Goal: Communication & Community: Answer question/provide support

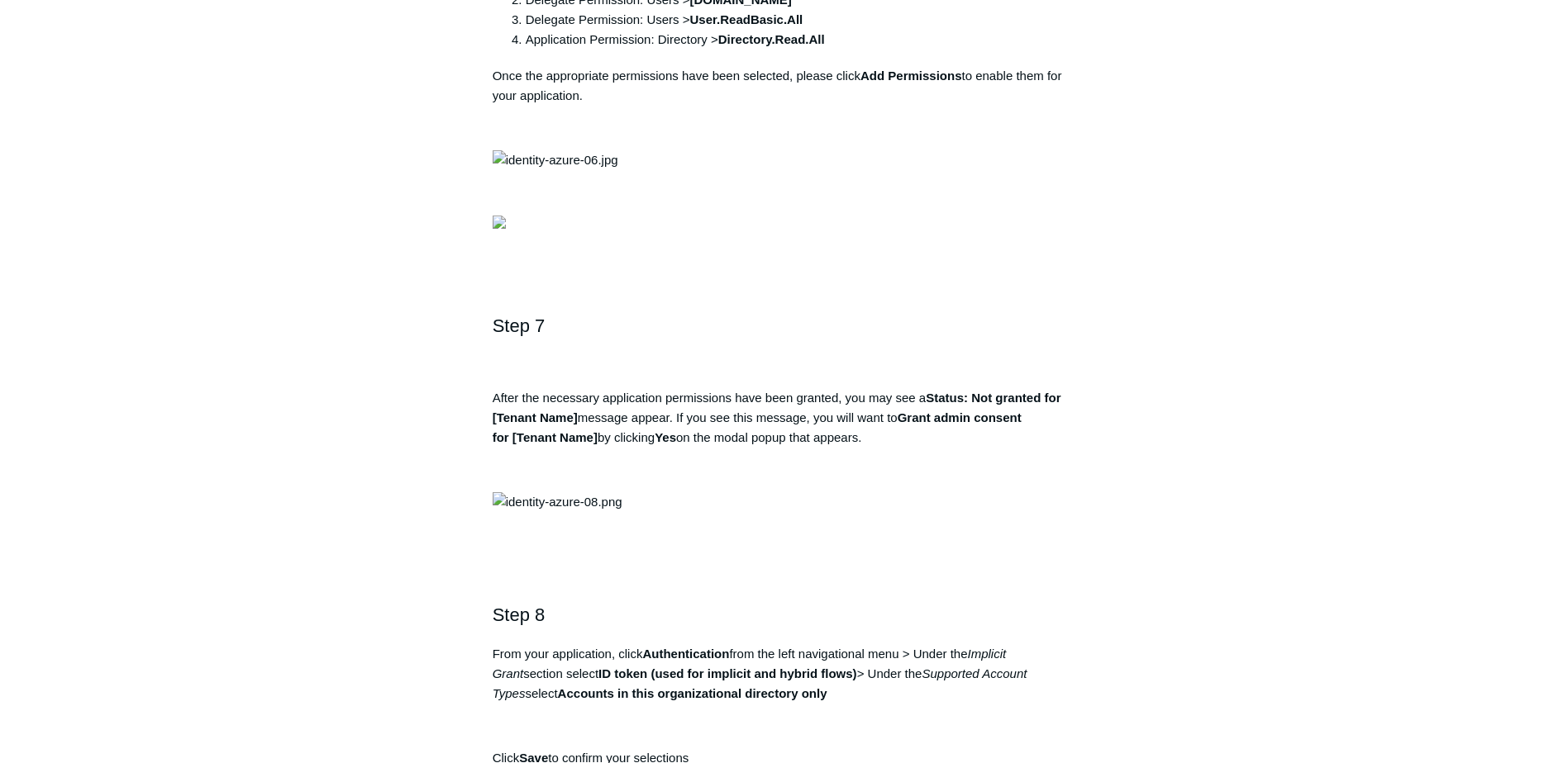
scroll to position [2148, 0]
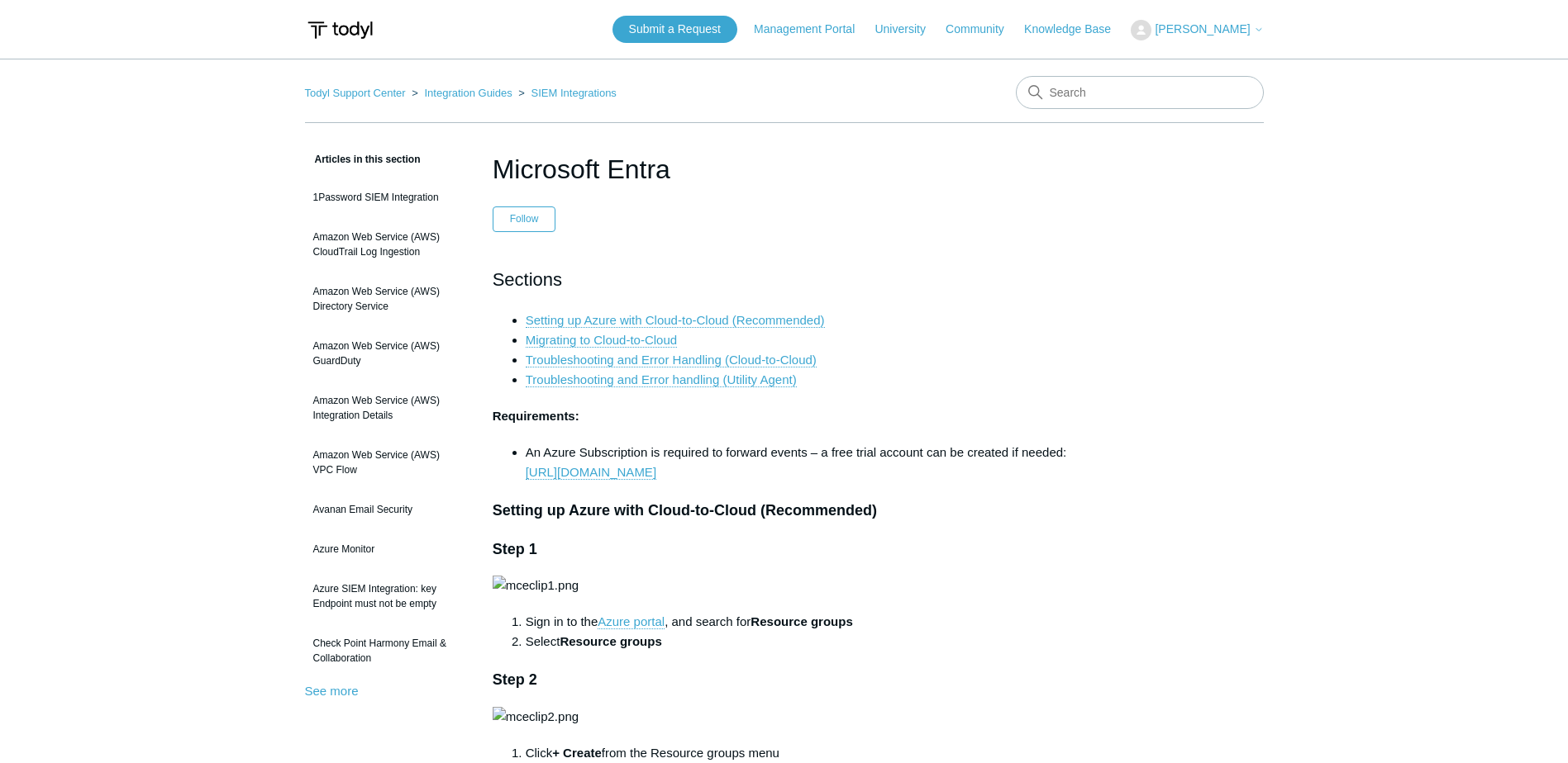
drag, startPoint x: 1398, startPoint y: 152, endPoint x: 1228, endPoint y: 34, distance: 206.9
click at [1221, 27] on span "[PERSON_NAME]" at bounding box center [1202, 29] width 95 height 13
click at [1200, 68] on link "My Support Requests" at bounding box center [1211, 64] width 162 height 29
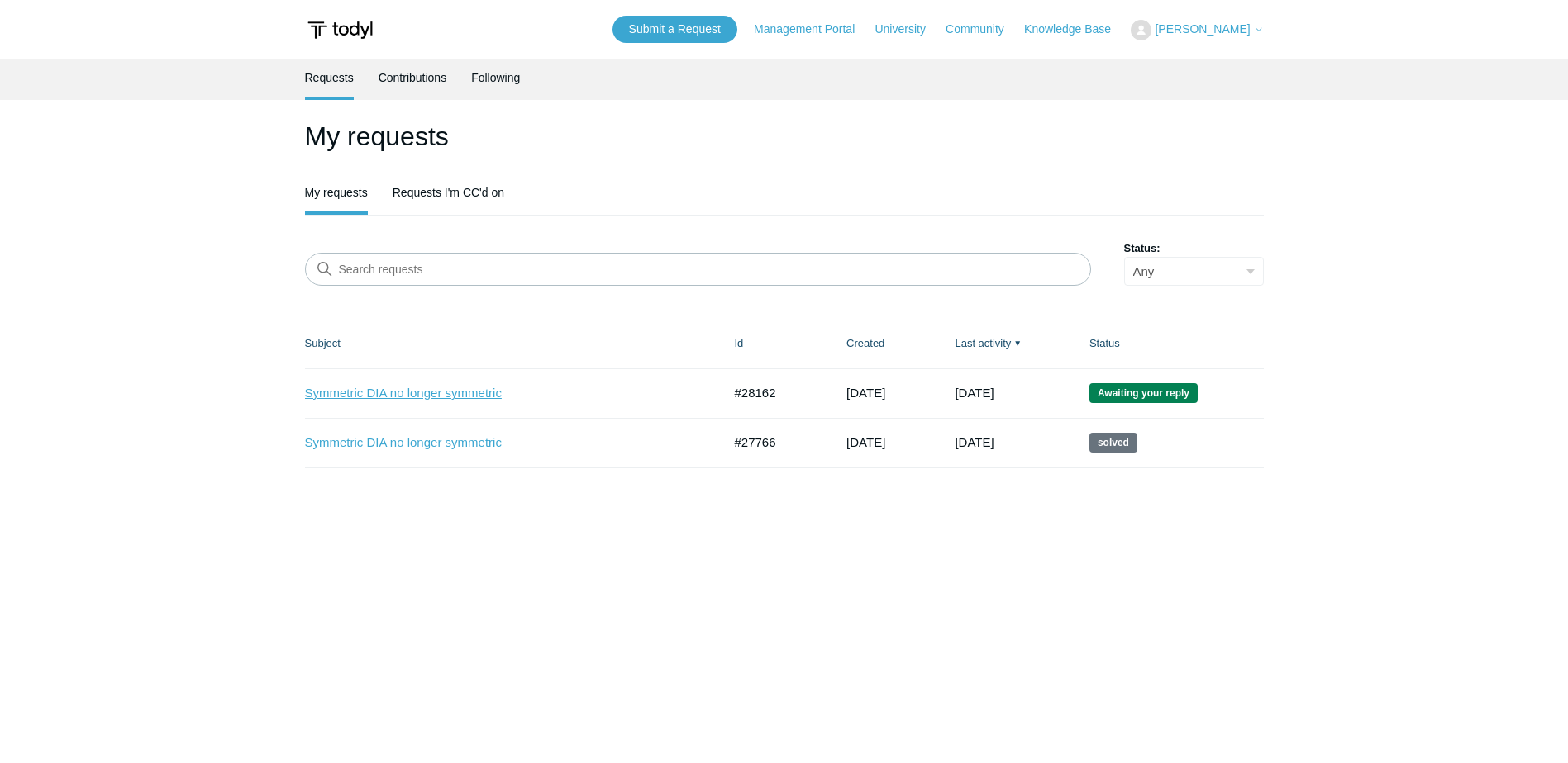
click at [453, 390] on link "Symmetric DIA no longer symmetric" at bounding box center [502, 393] width 392 height 19
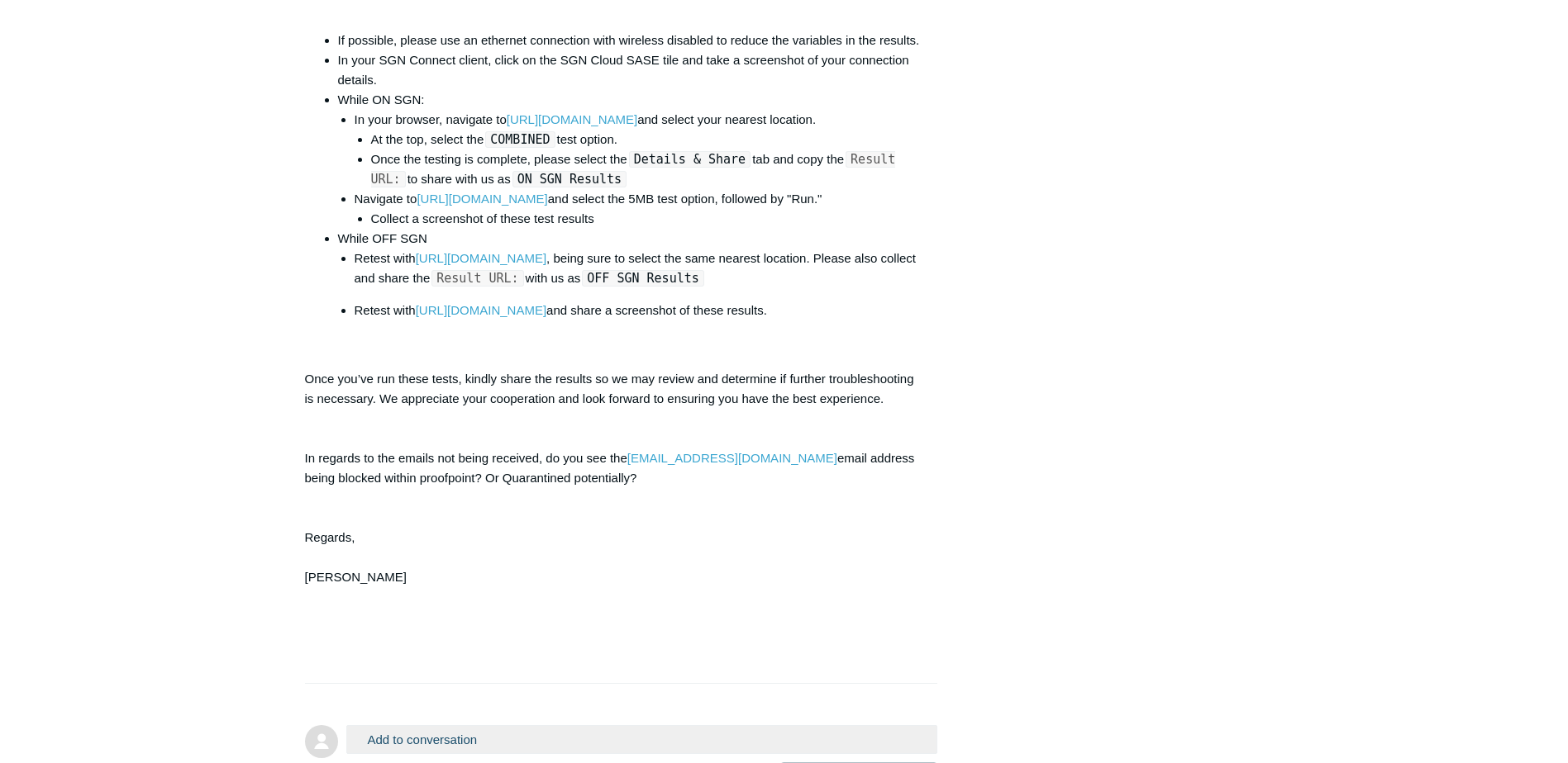
scroll to position [6599, 0]
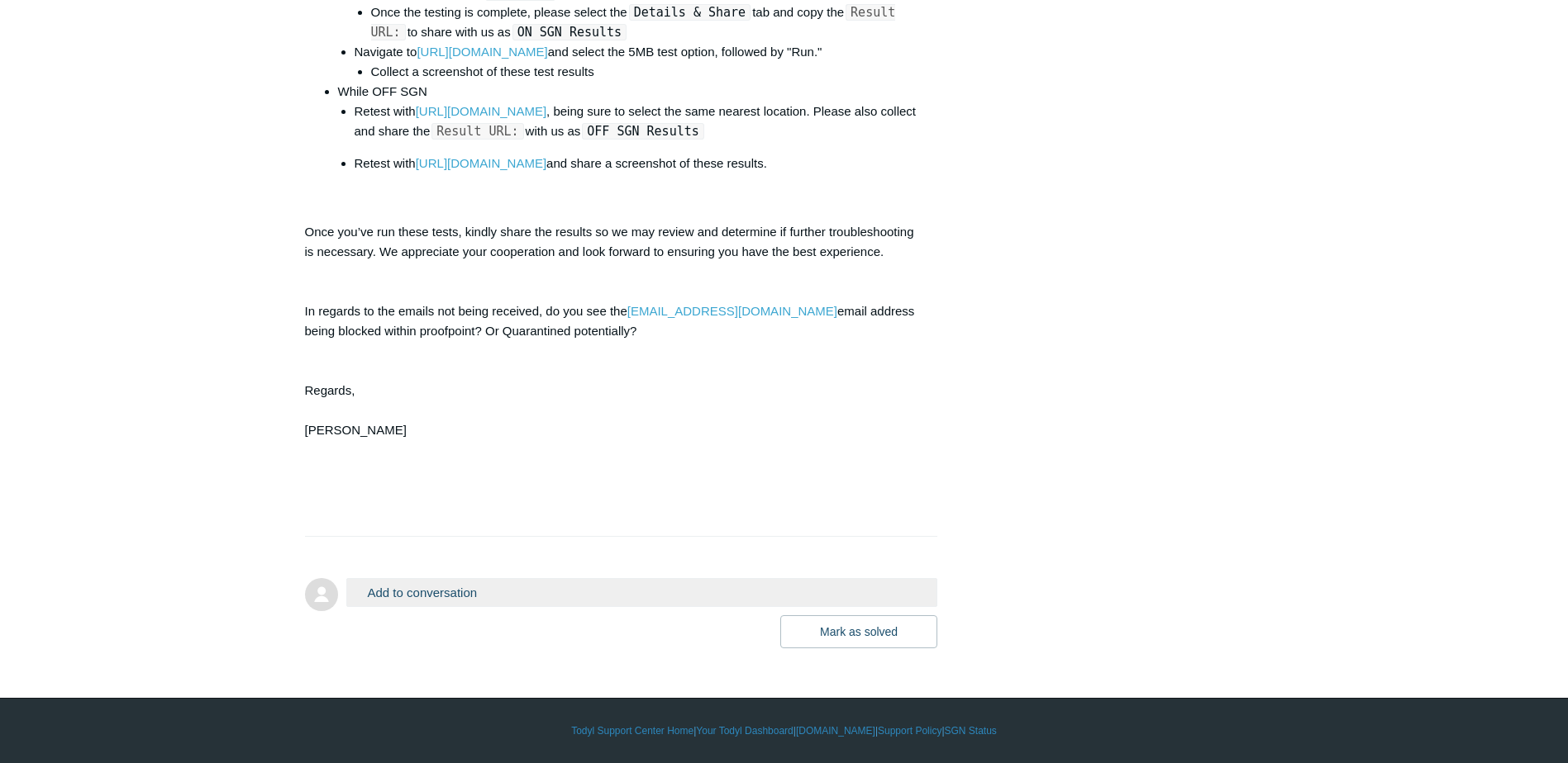
scroll to position [6765, 0]
click at [430, 593] on button "Add to conversation" at bounding box center [641, 593] width 592 height 29
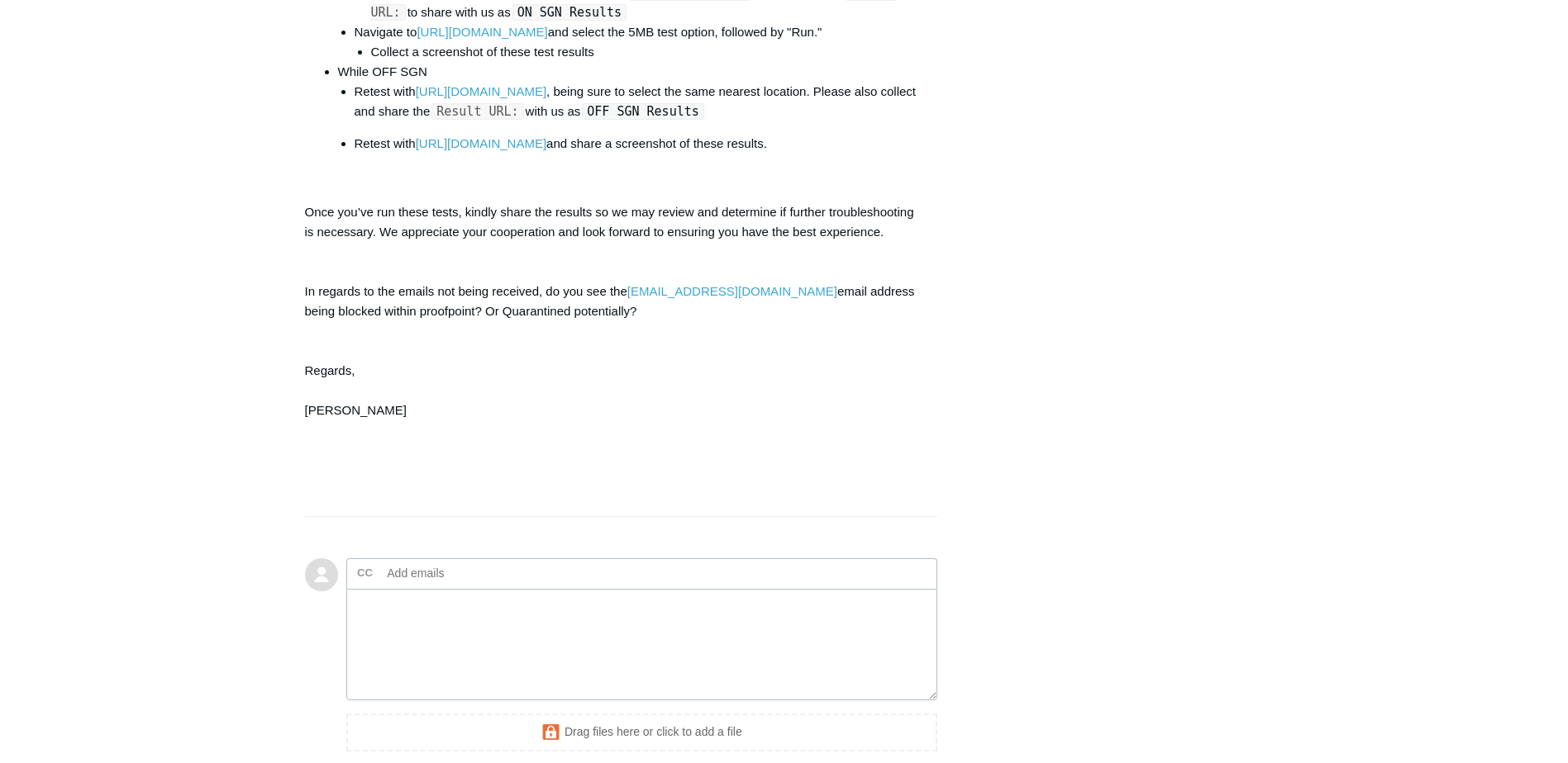
click at [431, 618] on textarea "Add your reply" at bounding box center [641, 644] width 592 height 112
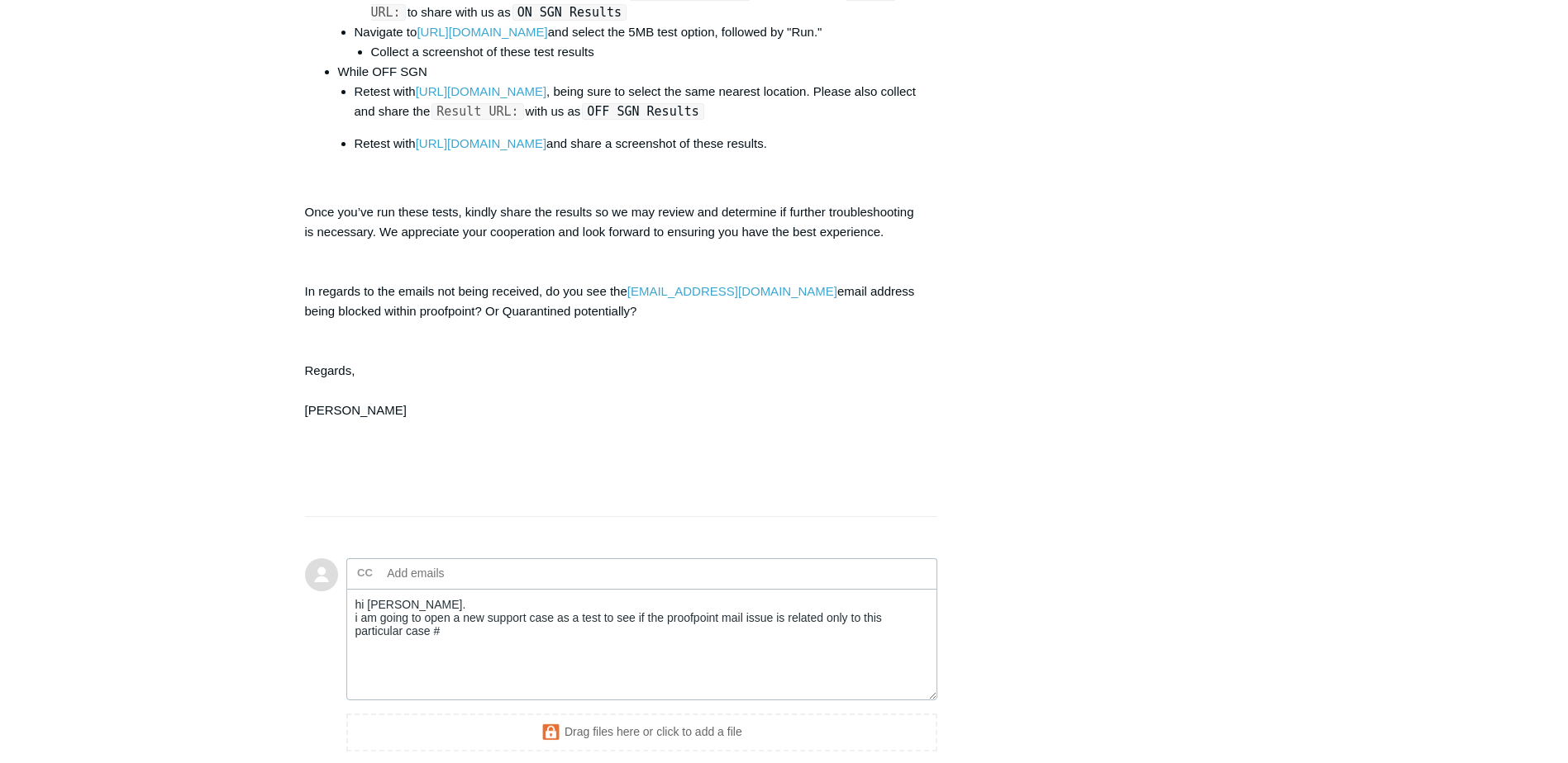
click at [475, 655] on textarea "hi [PERSON_NAME]. i am going to open a new support case as a test to see if the…" at bounding box center [641, 644] width 592 height 112
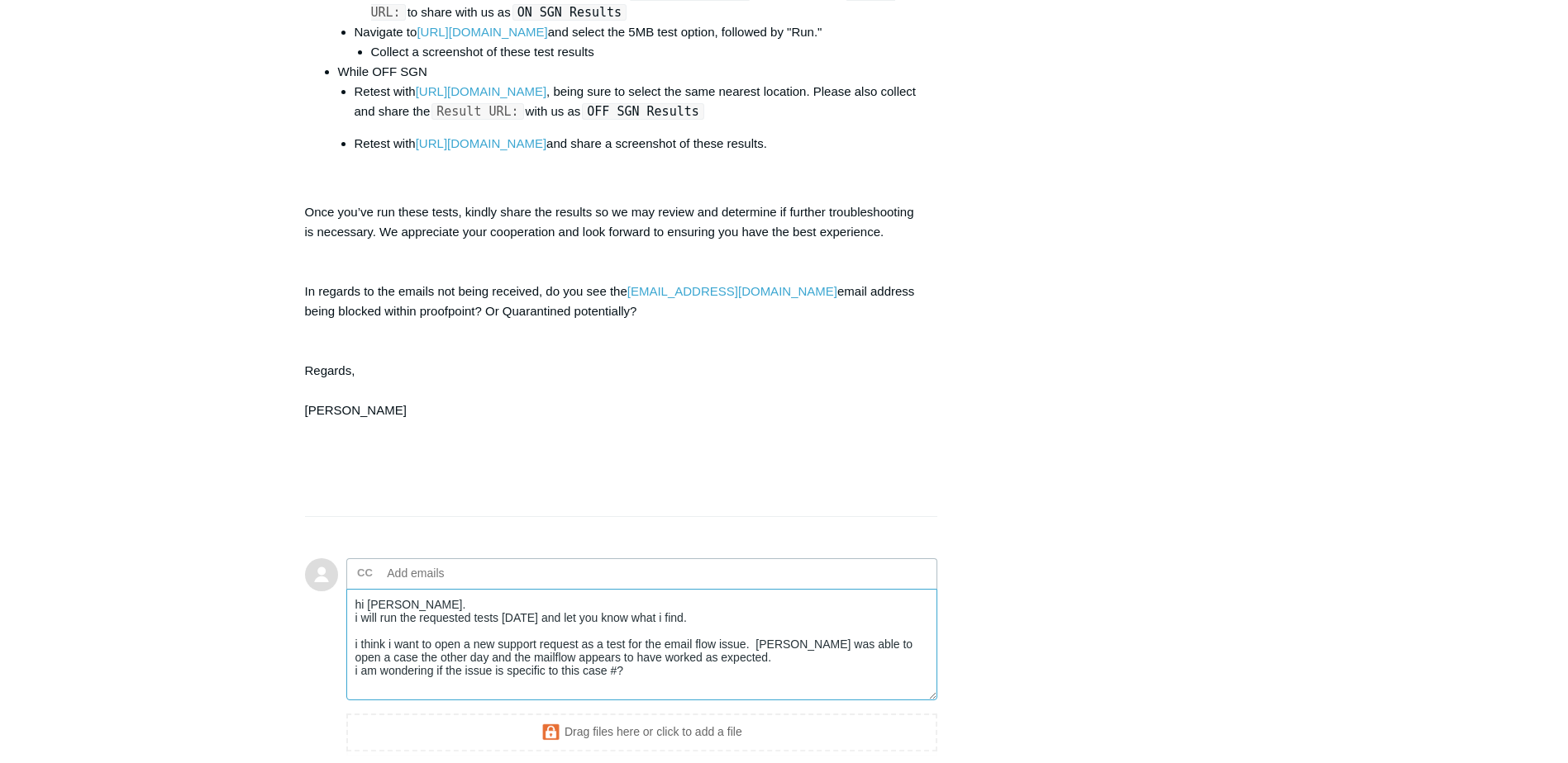
click at [669, 658] on textarea "hi [PERSON_NAME]. i will run the requested tests [DATE] and let you know what i…" at bounding box center [641, 644] width 592 height 112
click at [774, 667] on textarea "hi [PERSON_NAME]. i will run the requested tests [DATE] and let you know what i…" at bounding box center [641, 644] width 592 height 112
type textarea "hi [PERSON_NAME]. i will run the requested tests [DATE] and let you know what i…"
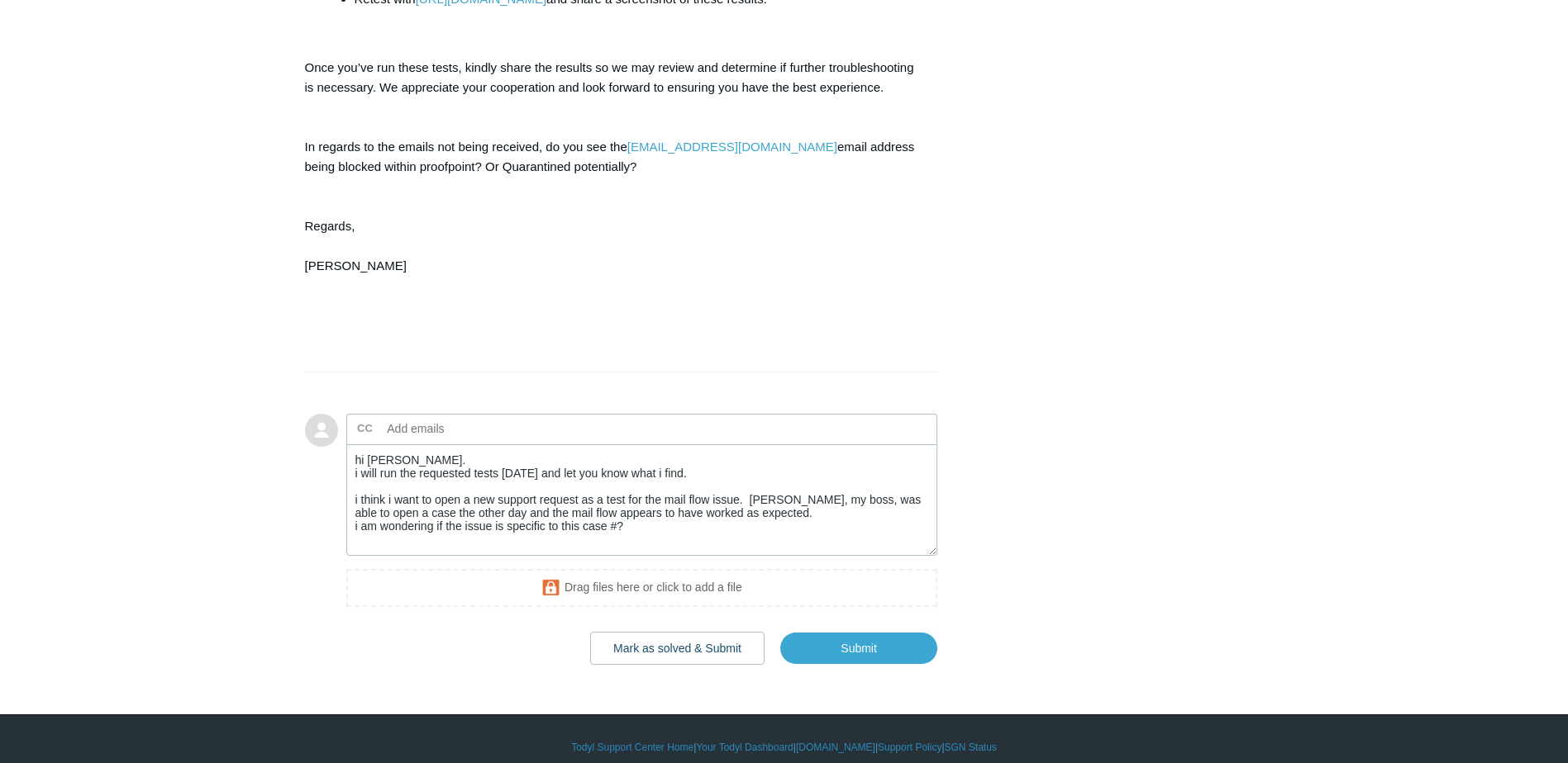
scroll to position [6930, 0]
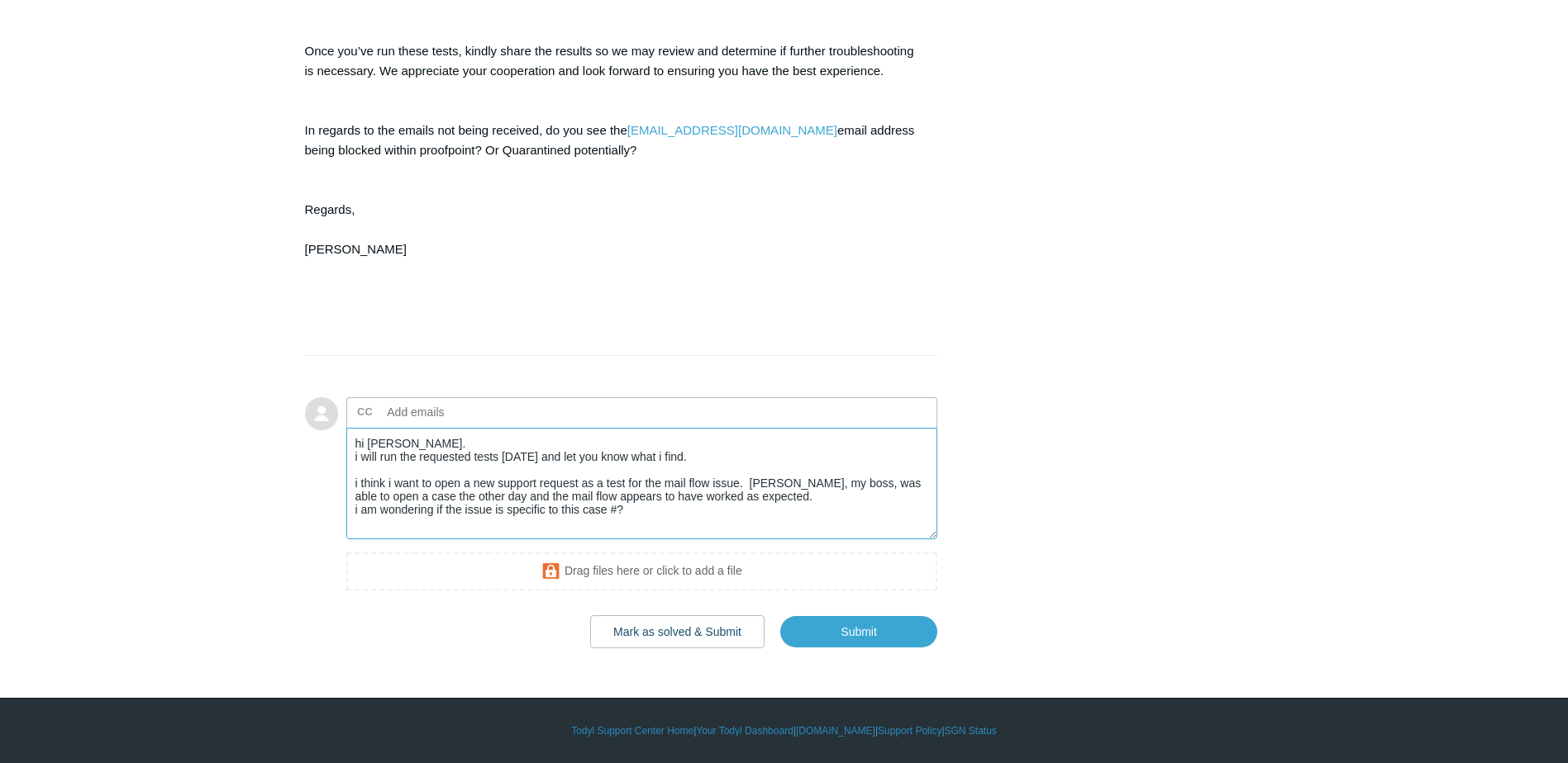
click at [670, 525] on textarea "hi [PERSON_NAME]. i will run the requested tests [DATE] and let you know what i…" at bounding box center [641, 484] width 592 height 112
click at [857, 646] on input "Submit" at bounding box center [858, 631] width 157 height 33
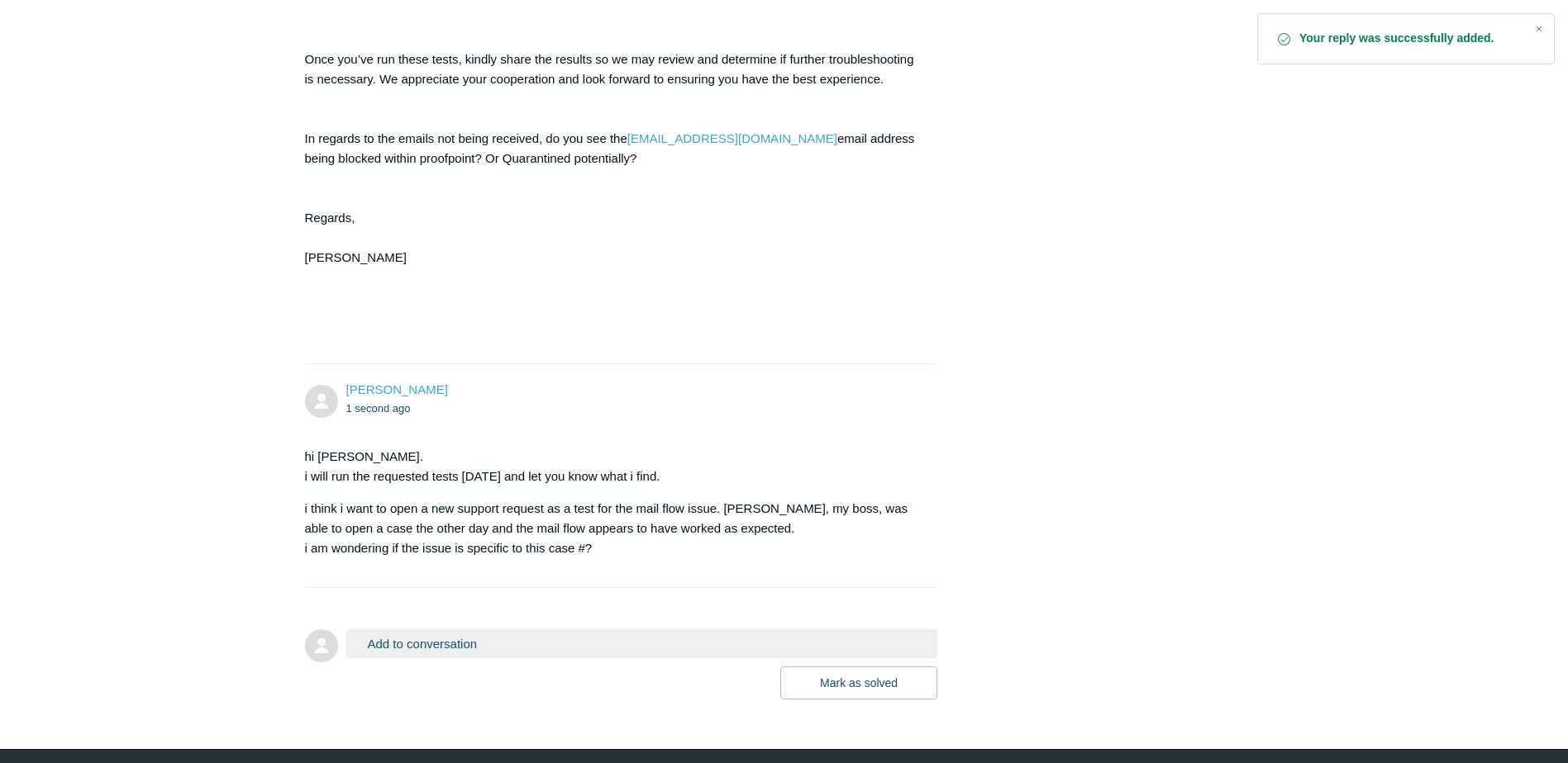
scroll to position [6823, 0]
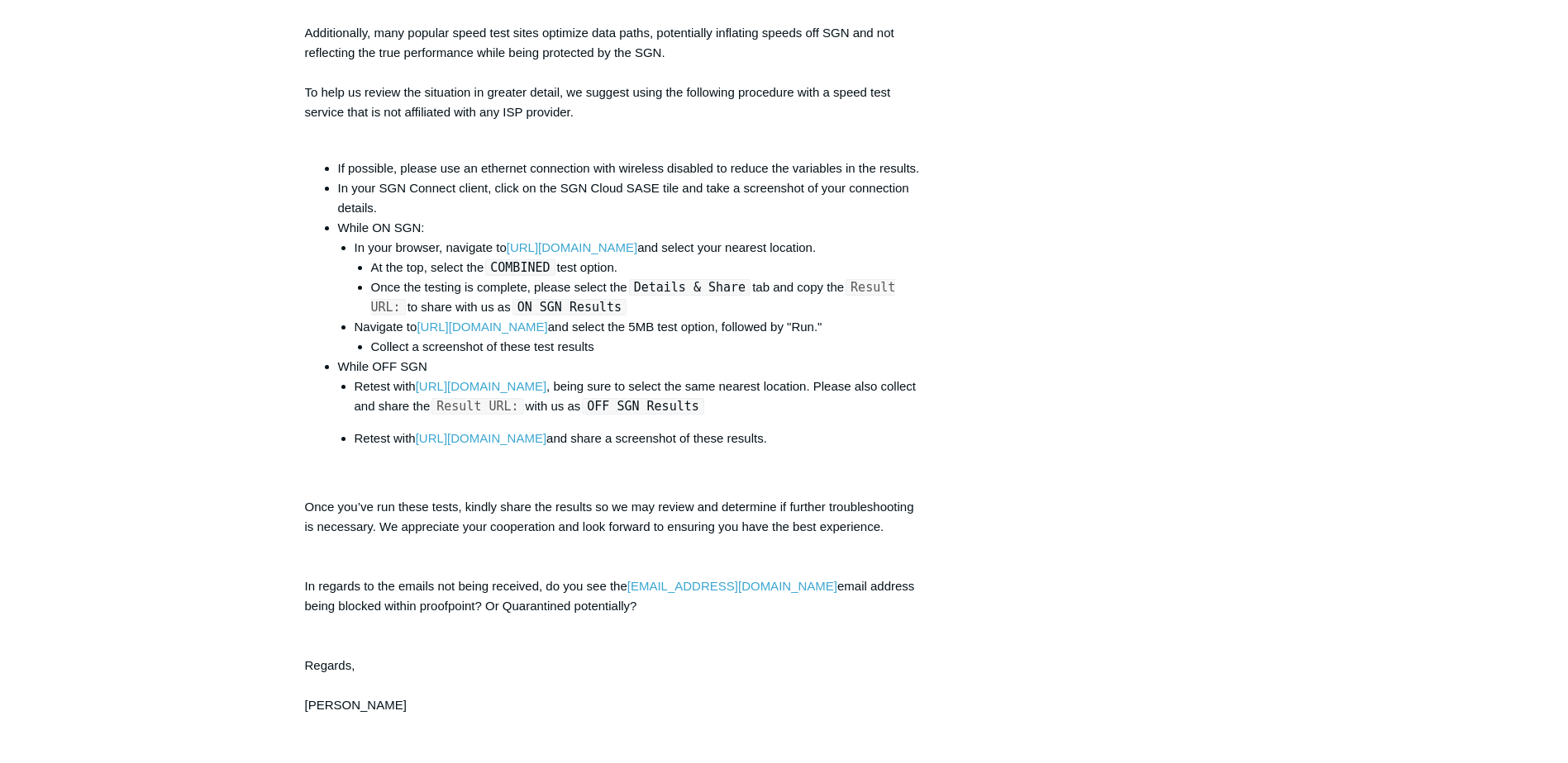
scroll to position [6493, 0]
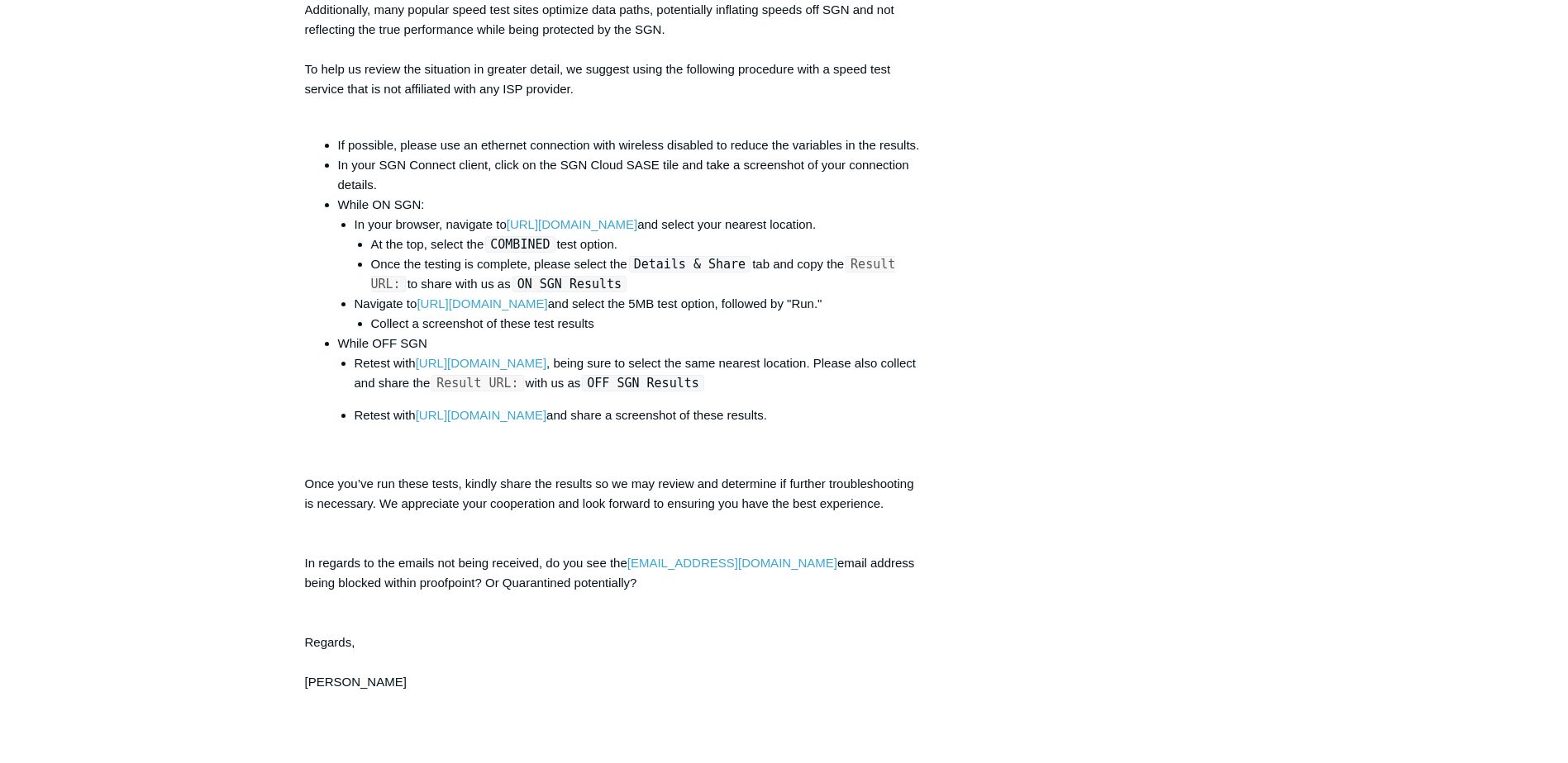
drag, startPoint x: 882, startPoint y: 460, endPoint x: 876, endPoint y: 433, distance: 27.7
click at [882, 458] on p at bounding box center [638, 448] width 567 height 20
drag, startPoint x: 876, startPoint y: 433, endPoint x: 319, endPoint y: 178, distance: 612.6
click at [319, 178] on div "Hello [PERSON_NAME], Thank you for the update to this case. In regards to throu…" at bounding box center [614, 267] width 616 height 1010
drag, startPoint x: 319, startPoint y: 178, endPoint x: 355, endPoint y: 190, distance: 37.9
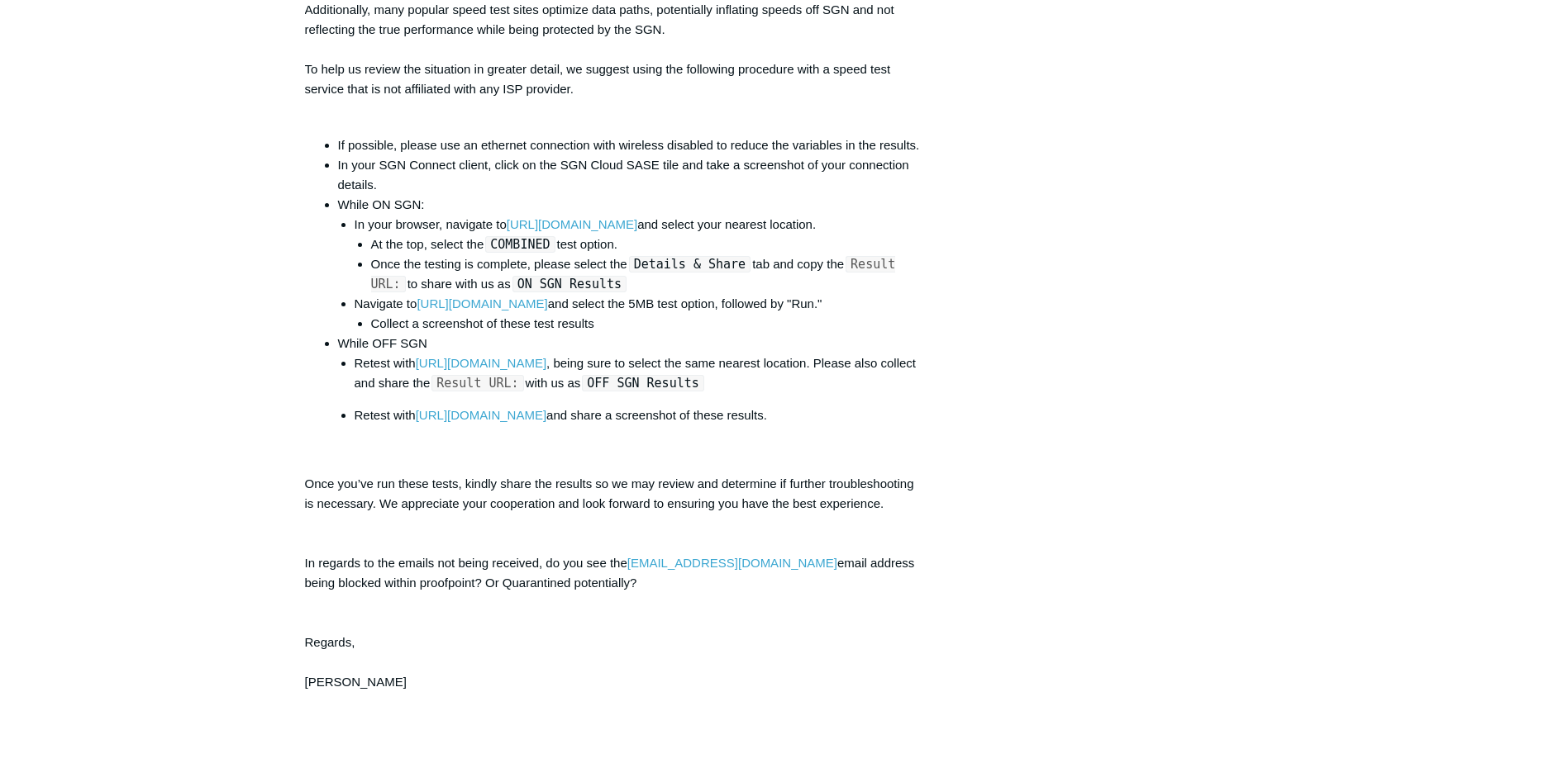
copy ul "In your SGN Connect client, click on the SGN Cloud SASE tile and take a screens…"
drag, startPoint x: 1351, startPoint y: 117, endPoint x: 1392, endPoint y: 27, distance: 98.9
